Goal: Browse casually

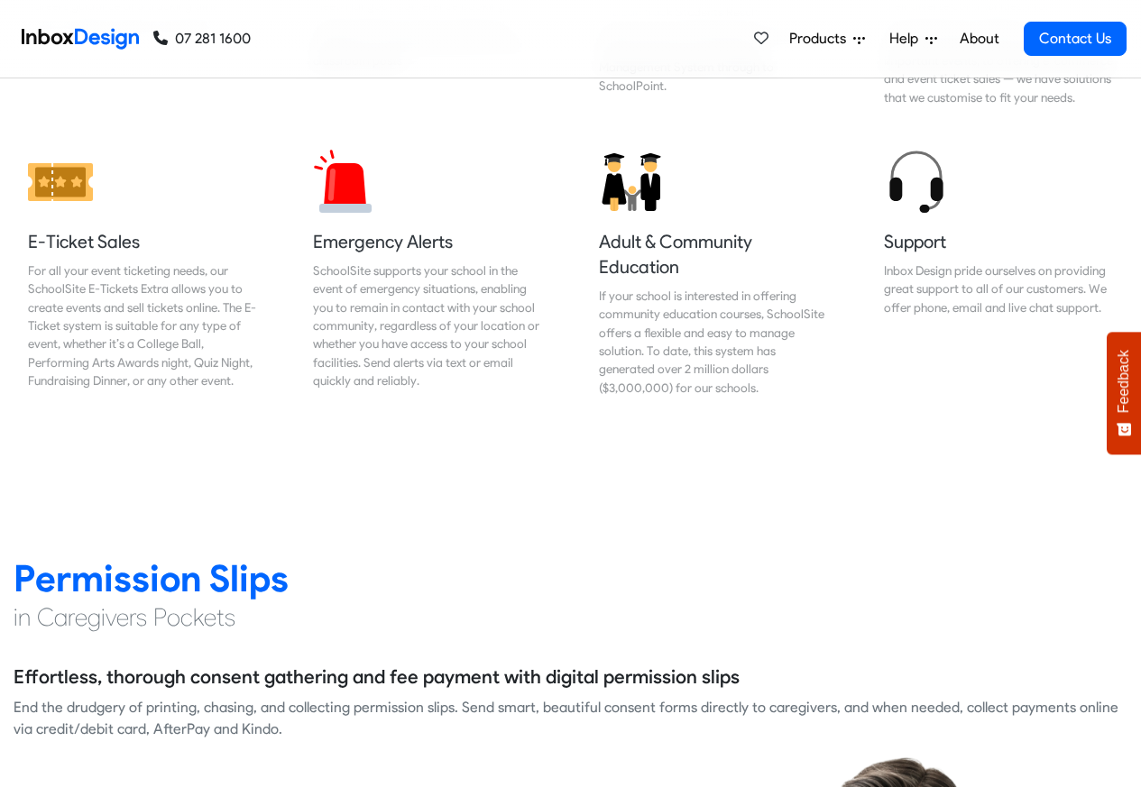
scroll to position [2056, 0]
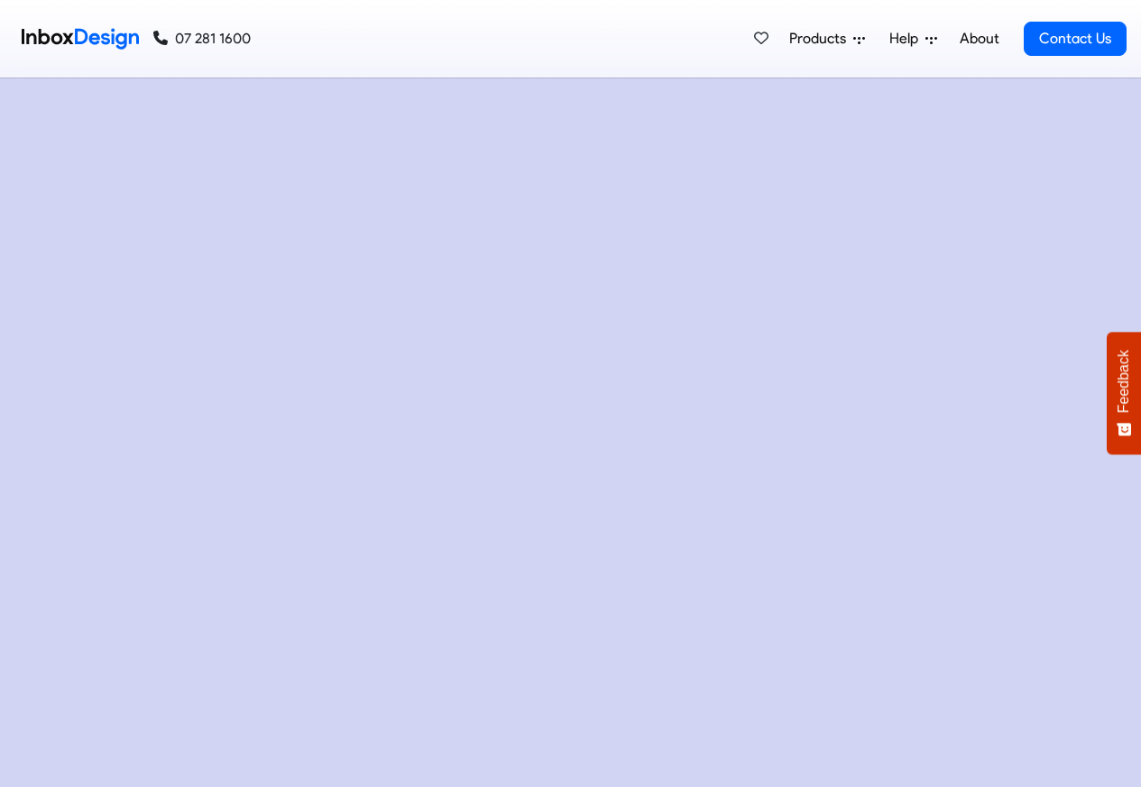
checkbox input "true"
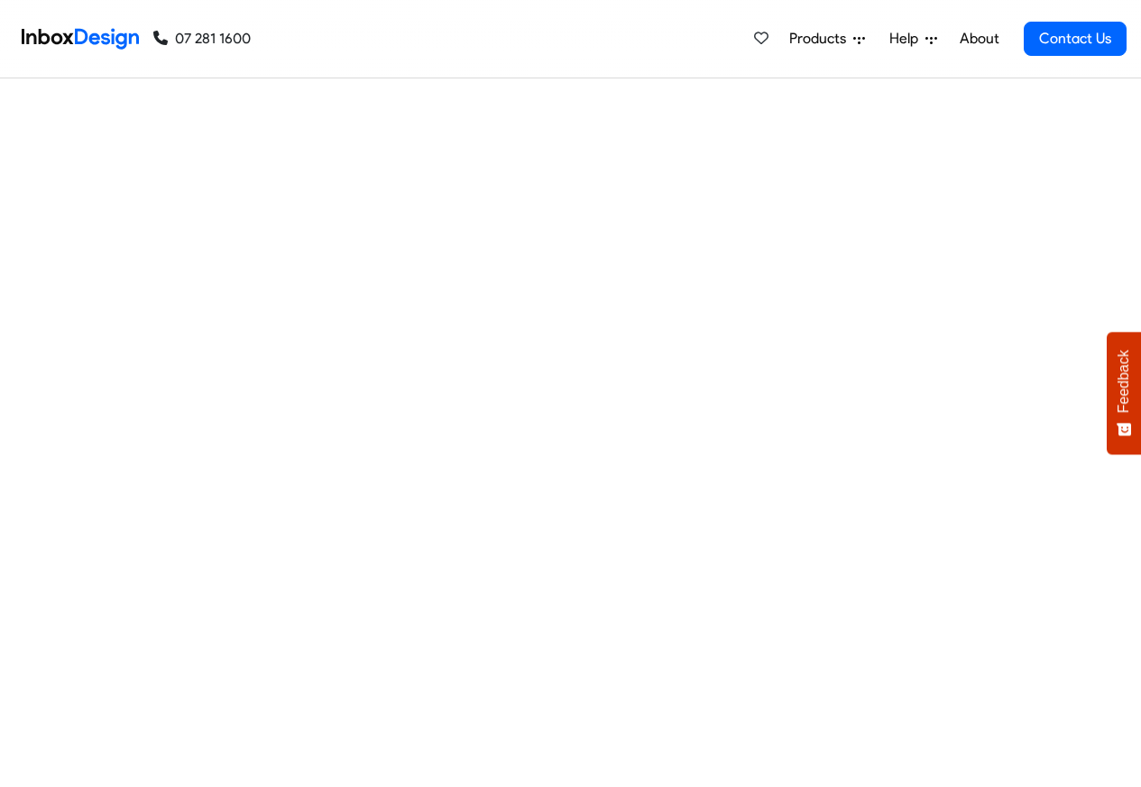
checkbox input "true"
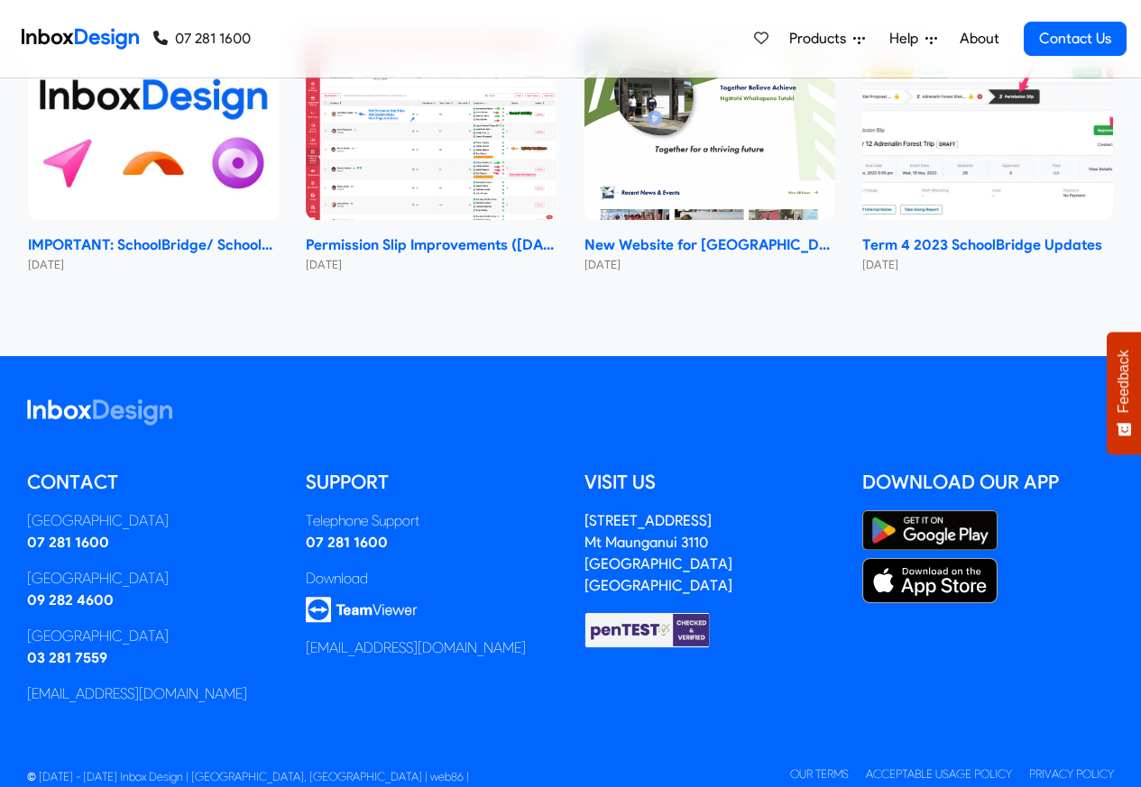
checkbox input "true"
